Goal: Task Accomplishment & Management: Manage account settings

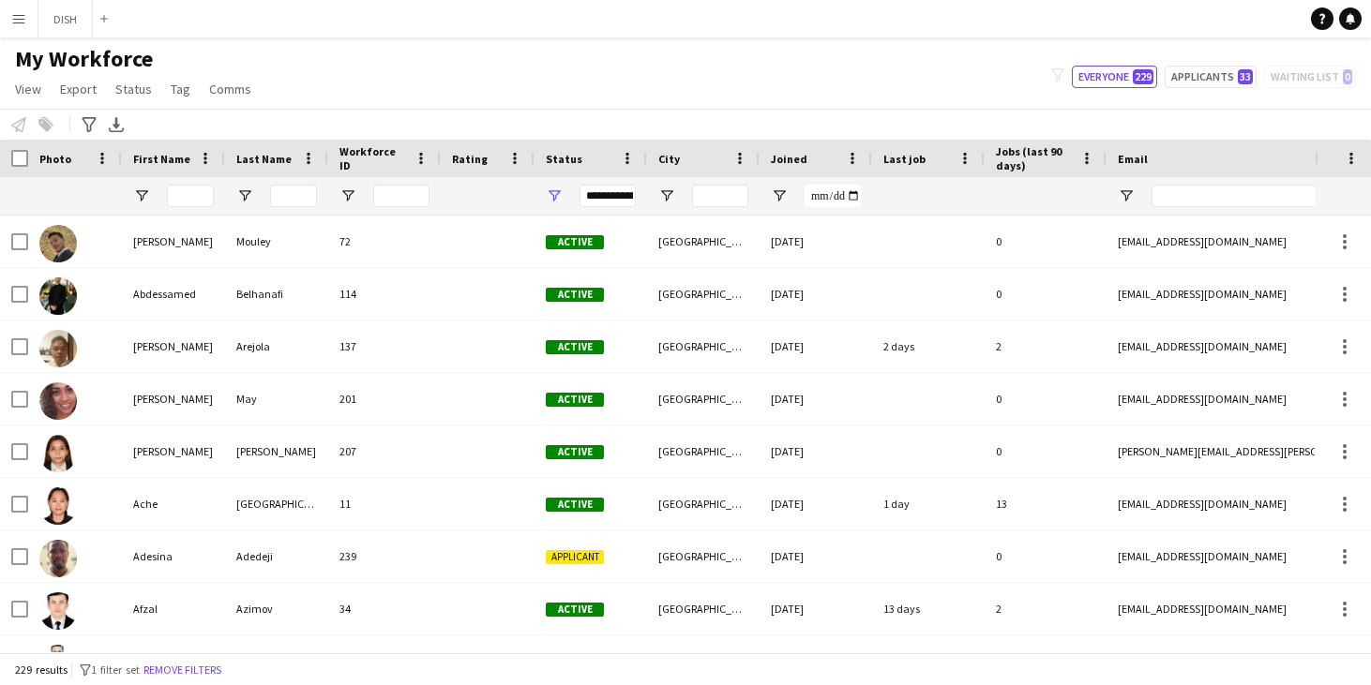
click at [14, 16] on app-icon "Menu" at bounding box center [18, 18] width 15 height 15
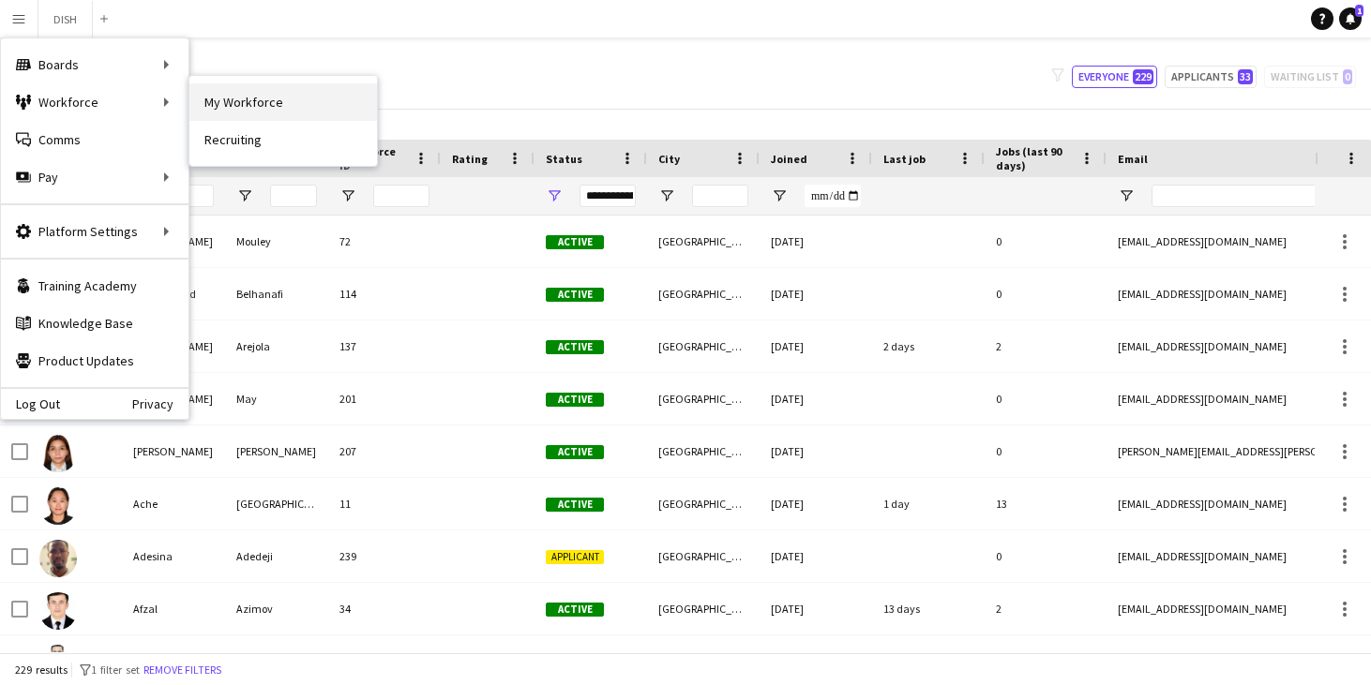
click at [237, 88] on link "My Workforce" at bounding box center [283, 102] width 188 height 38
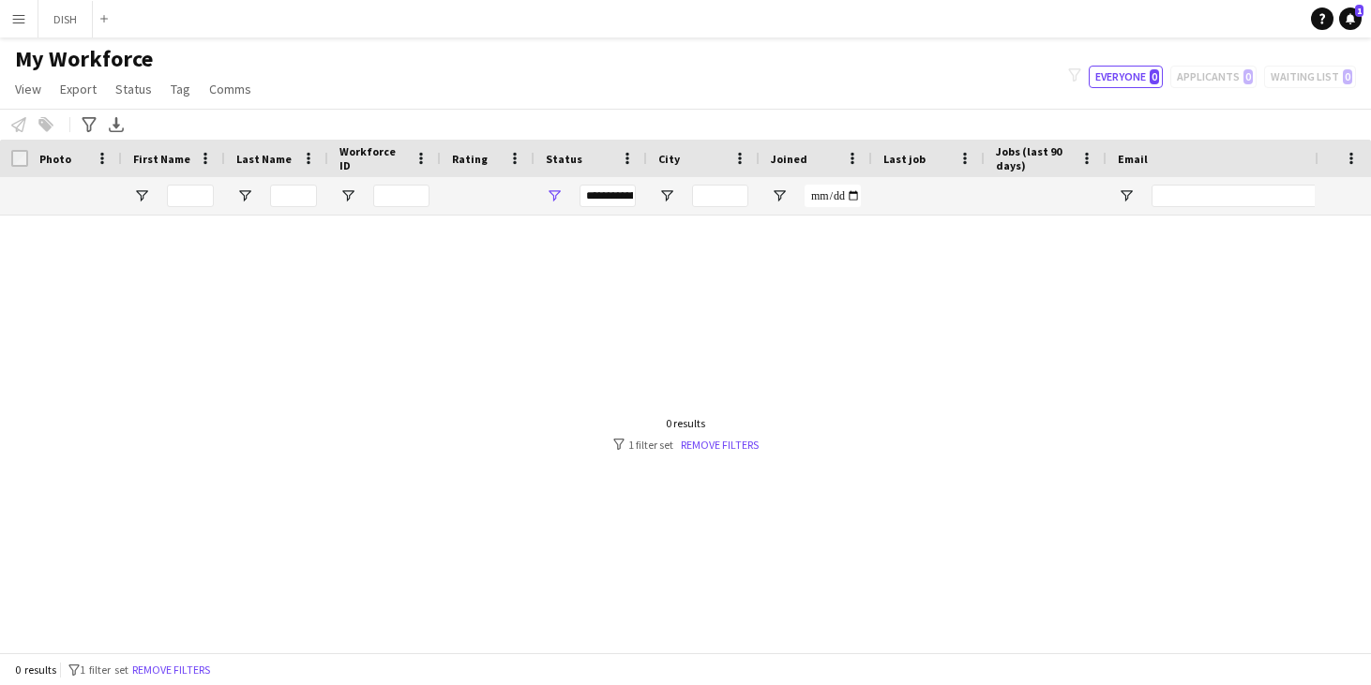
click at [1226, 66] on div "filter-1 Everyone 0 Applicants 0 Waiting list 0" at bounding box center [1212, 77] width 318 height 23
click at [1200, 87] on div "filter-1 Everyone 0 Applicants 0 Waiting list 0" at bounding box center [1212, 77] width 318 height 23
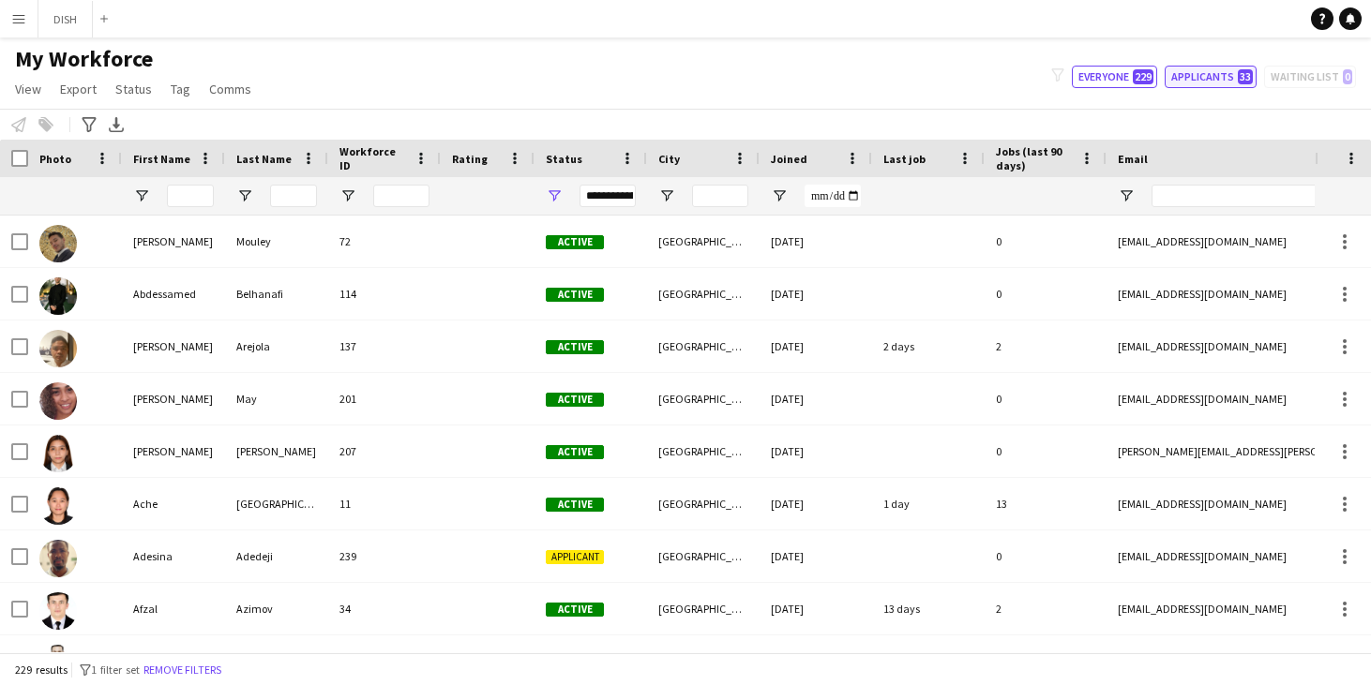
click at [1232, 78] on button "Applicants 33" at bounding box center [1211, 77] width 92 height 23
type input "**********"
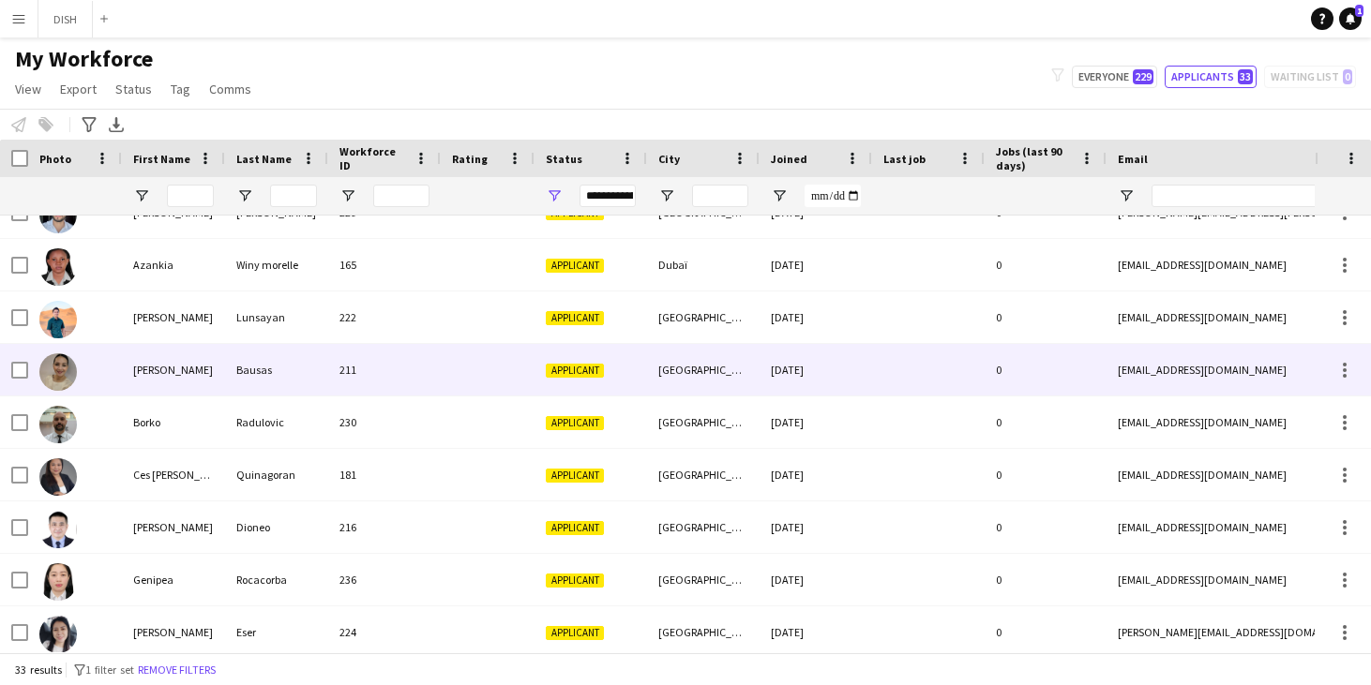
scroll to position [141, 0]
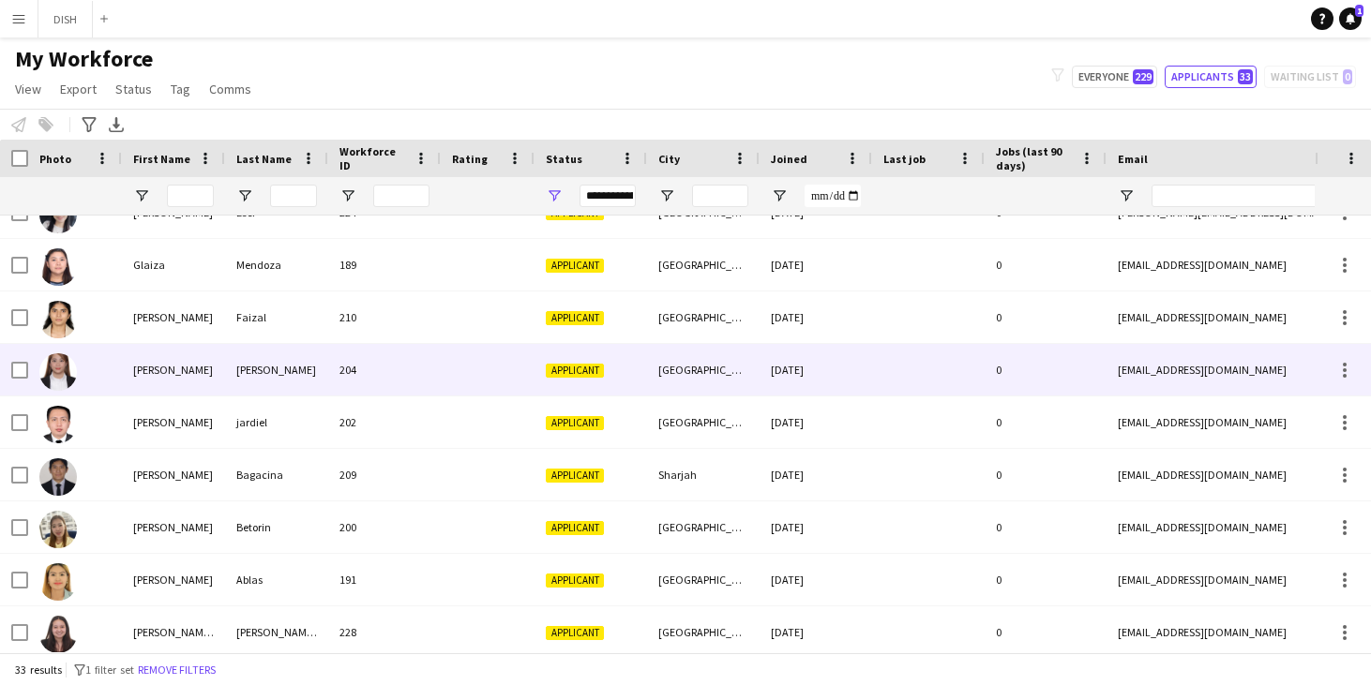
click at [173, 372] on div "Jasmin" at bounding box center [173, 370] width 103 height 52
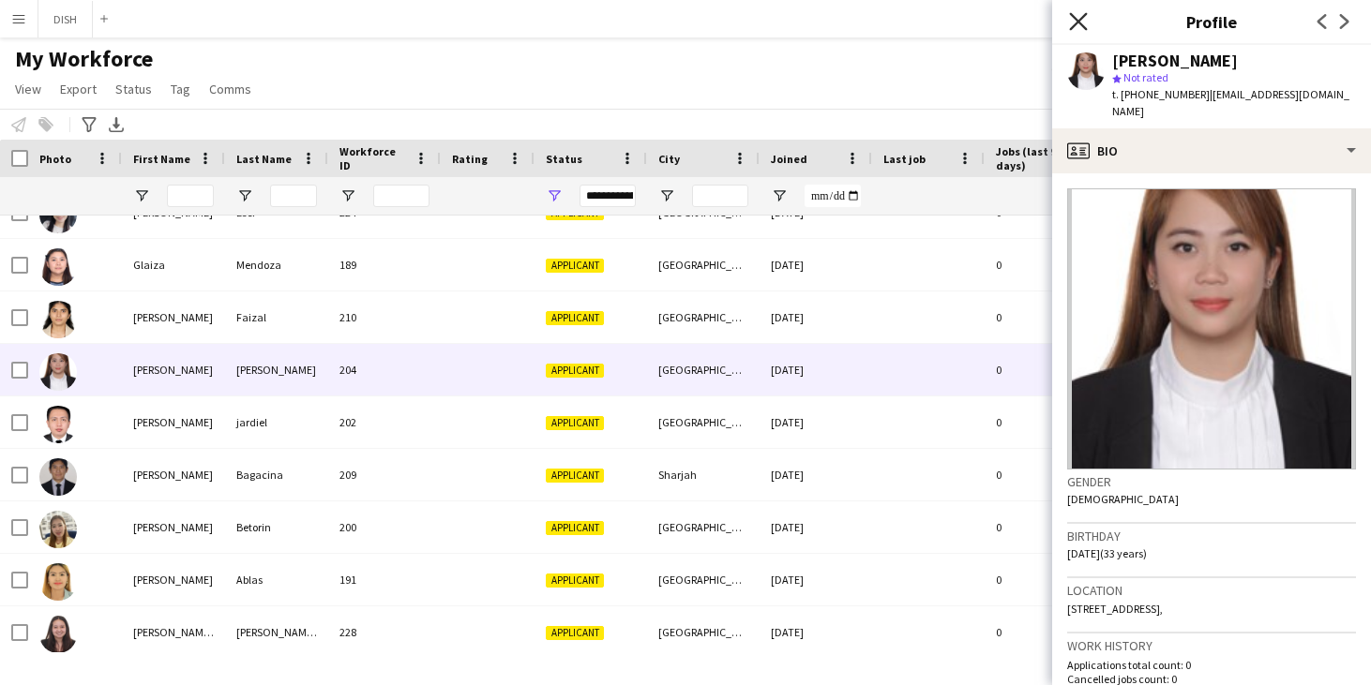
click at [1078, 18] on icon "Close pop-in" at bounding box center [1078, 21] width 18 height 18
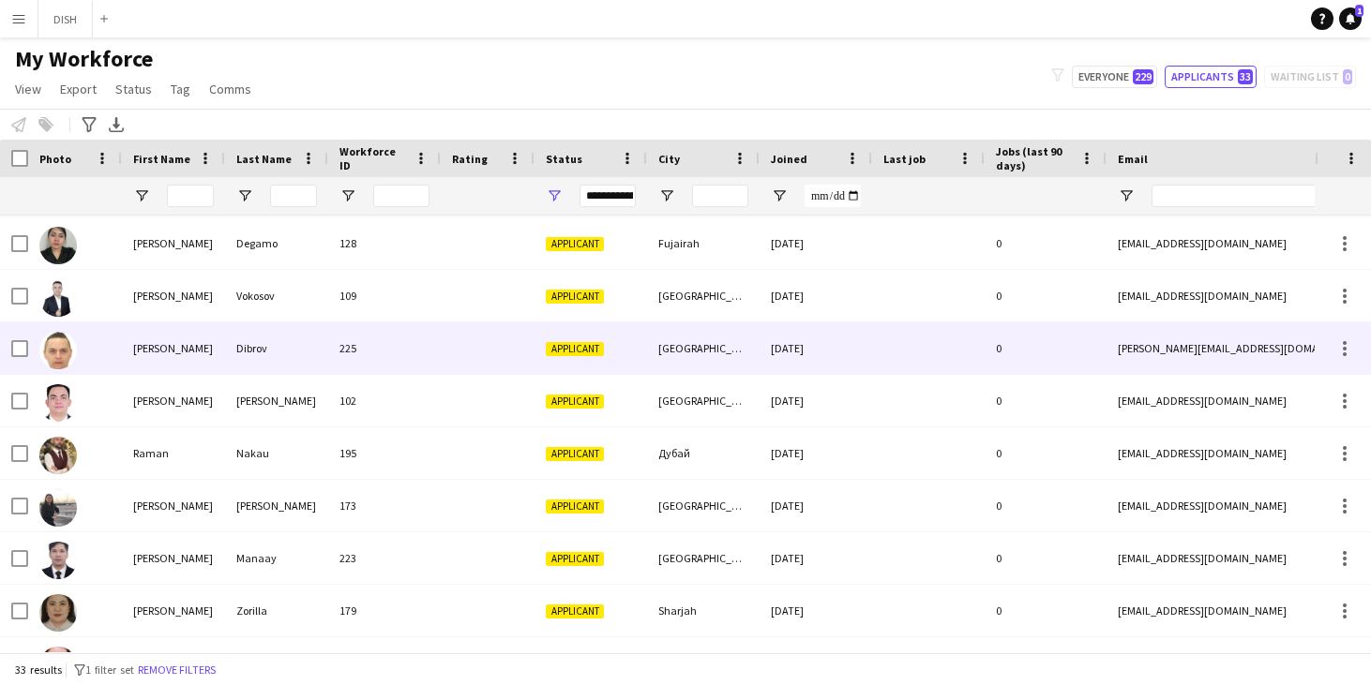
click at [170, 354] on div "Oleksandr" at bounding box center [173, 349] width 103 height 52
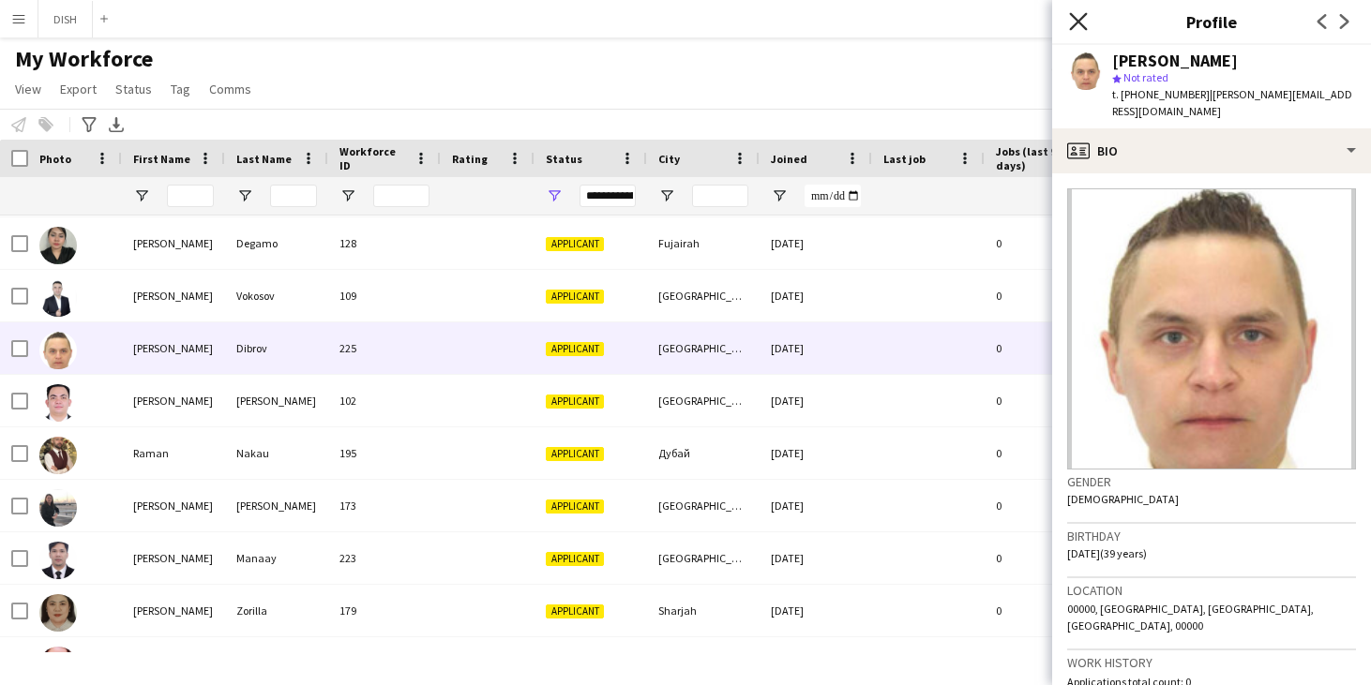
click at [1078, 17] on icon "Close pop-in" at bounding box center [1078, 21] width 18 height 18
